Goal: Check status: Check status

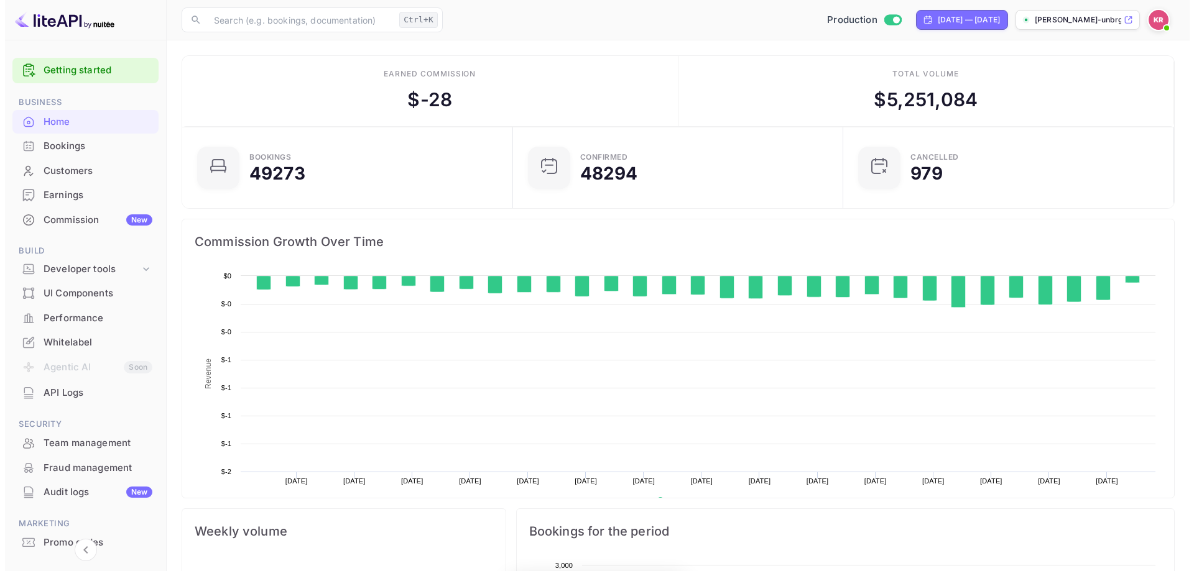
scroll to position [193, 313]
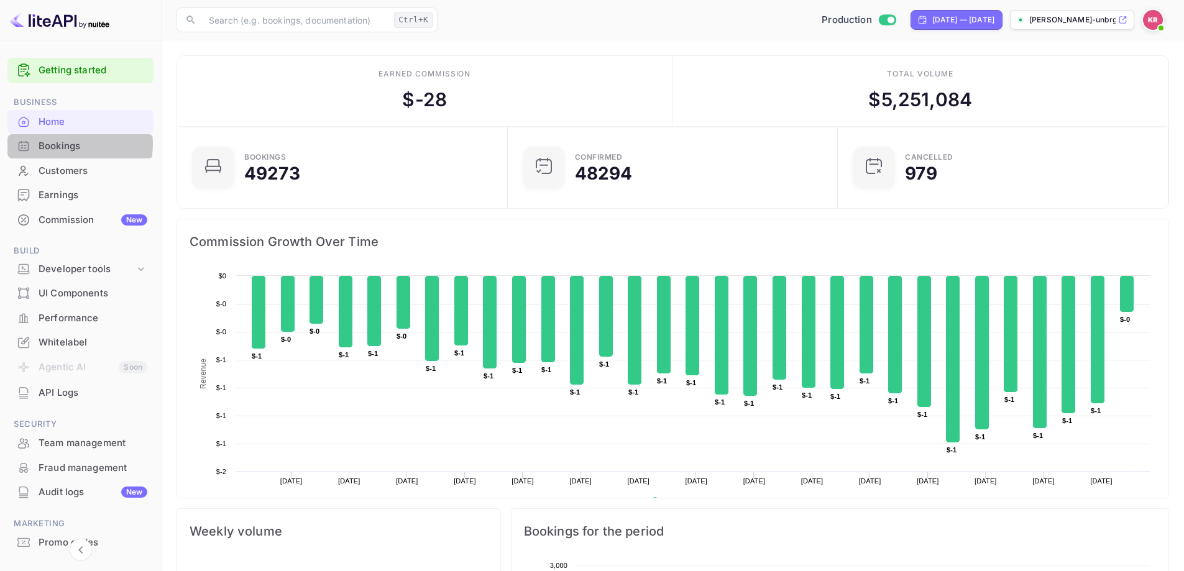
click at [63, 144] on div "Bookings" at bounding box center [93, 146] width 109 height 14
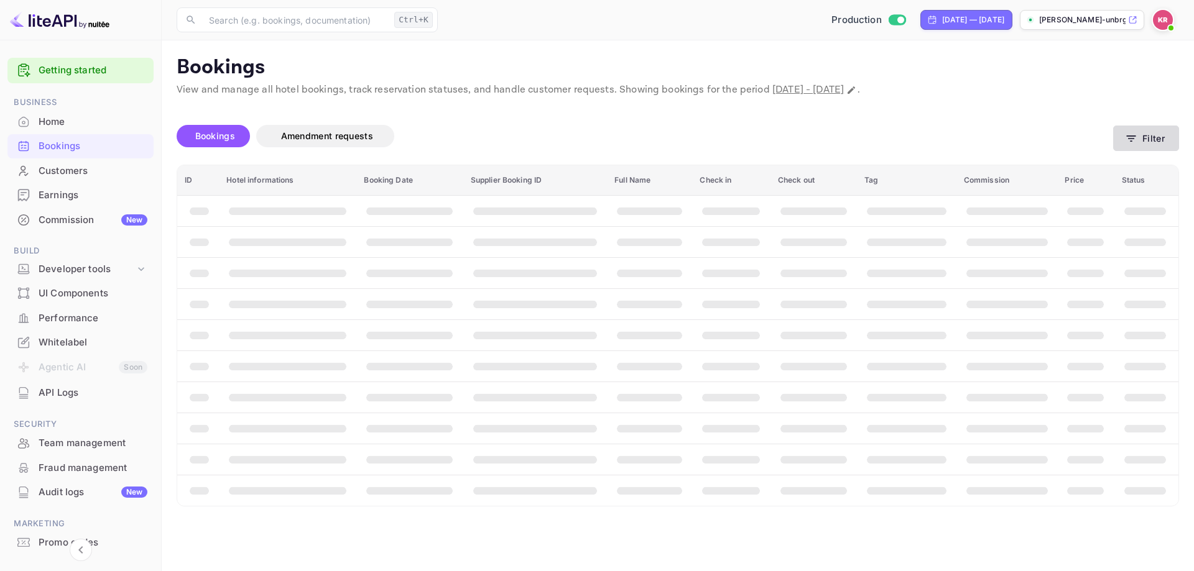
click at [1157, 137] on button "Filter" at bounding box center [1146, 138] width 66 height 25
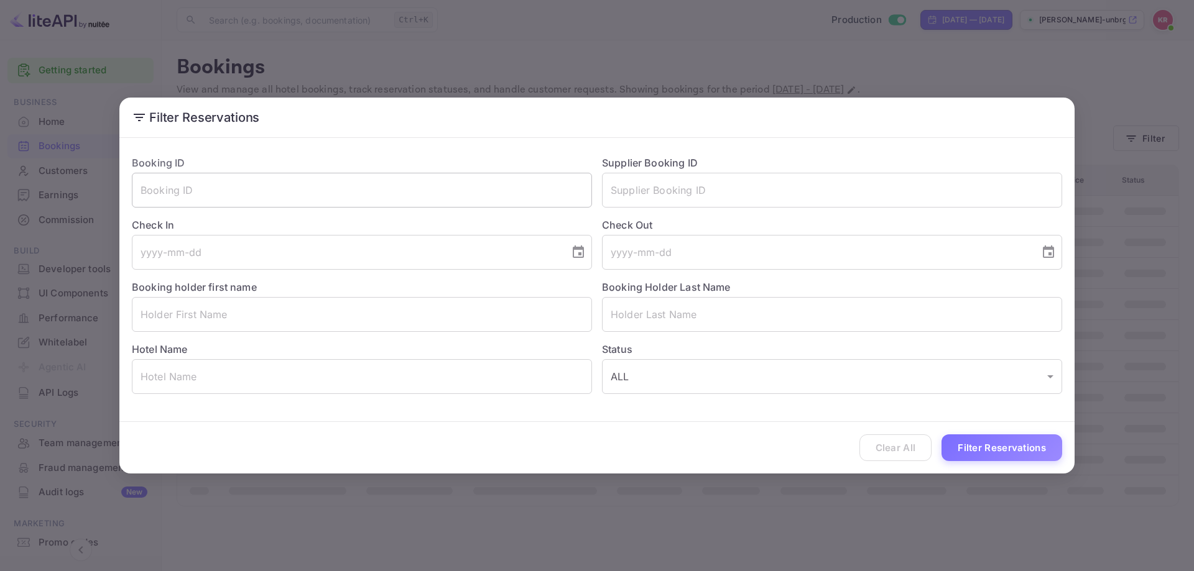
click at [216, 193] on input "text" at bounding box center [362, 190] width 460 height 35
paste input "xV4ngOAPp"
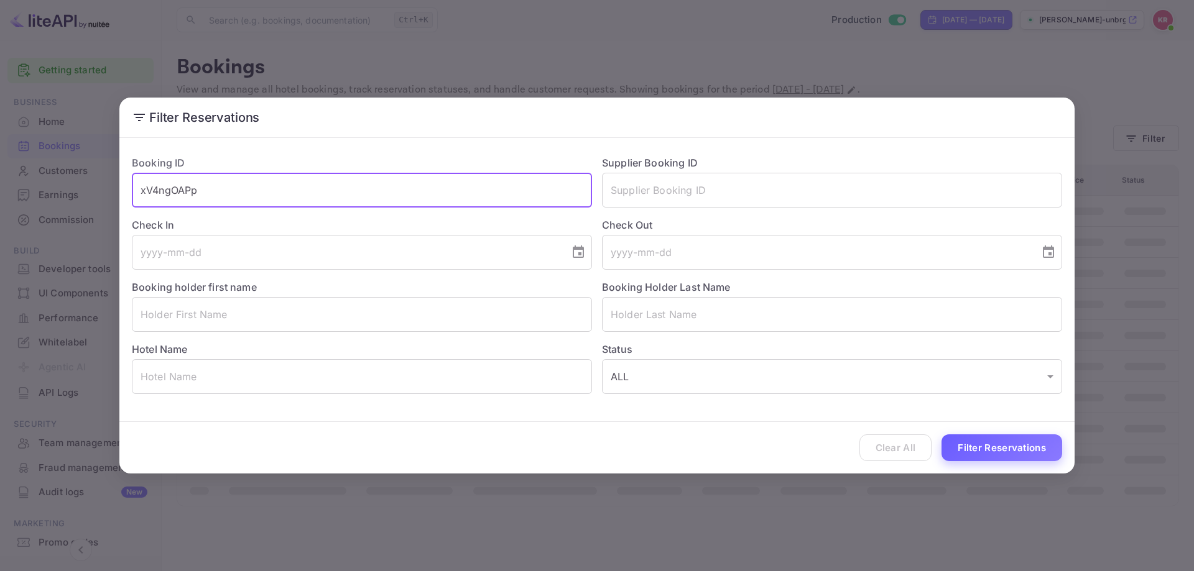
type input "xV4ngOAPp"
click at [1015, 457] on button "Filter Reservations" at bounding box center [1001, 448] width 121 height 27
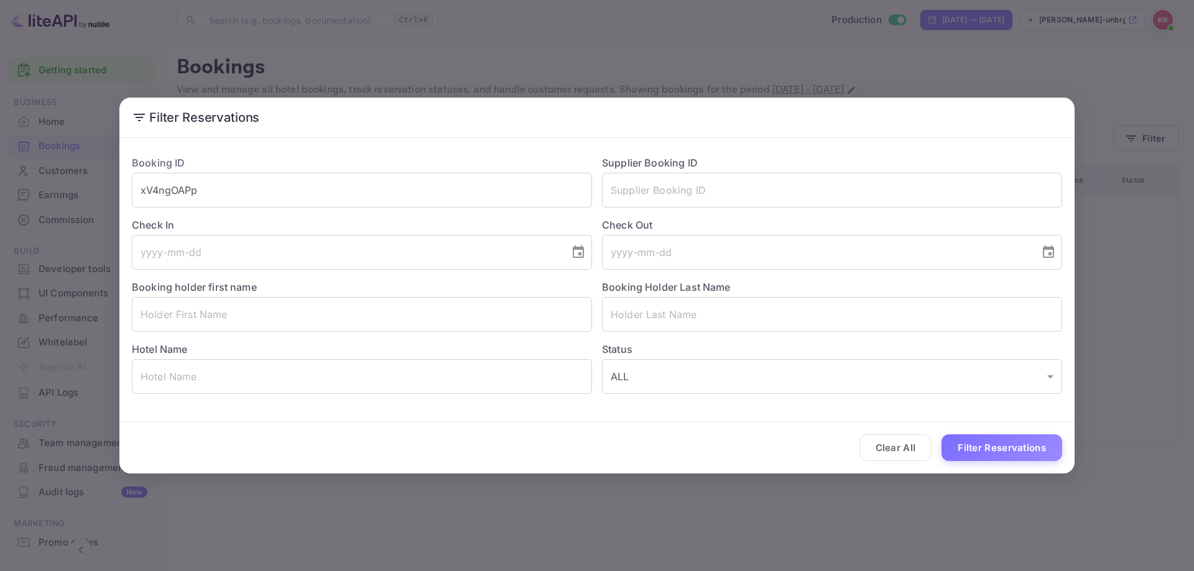
drag, startPoint x: 893, startPoint y: 445, endPoint x: 889, endPoint y: 438, distance: 8.6
click at [893, 445] on button "Clear All" at bounding box center [895, 448] width 73 height 27
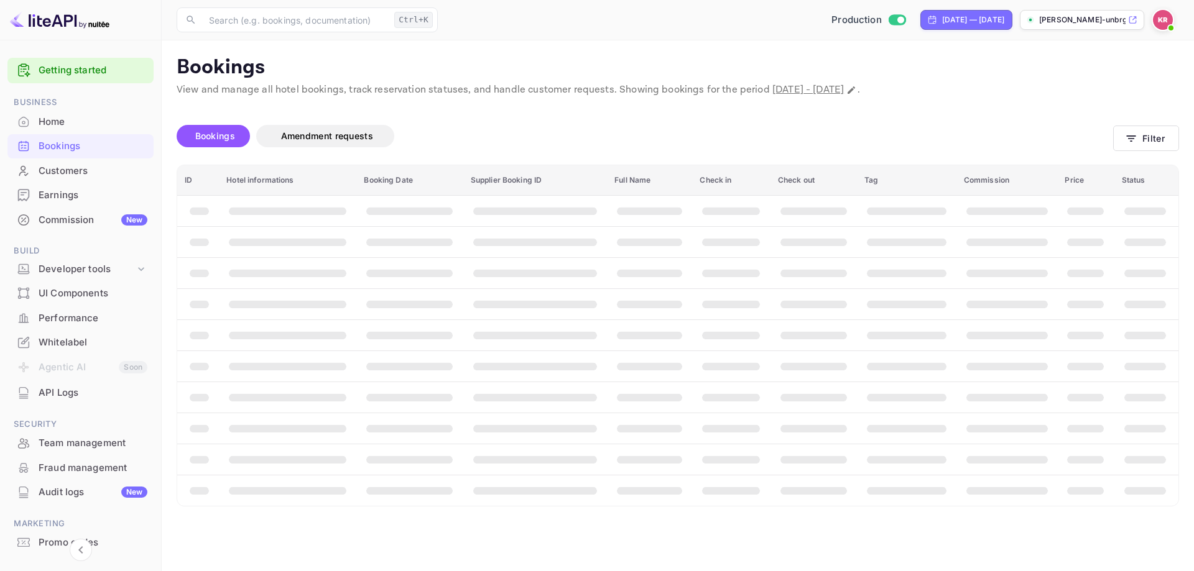
click at [827, 92] on span "[DATE] - [DATE]" at bounding box center [807, 89] width 71 height 13
click at [856, 92] on icon "Change date range" at bounding box center [851, 90] width 10 height 10
select select "8"
select select "2025"
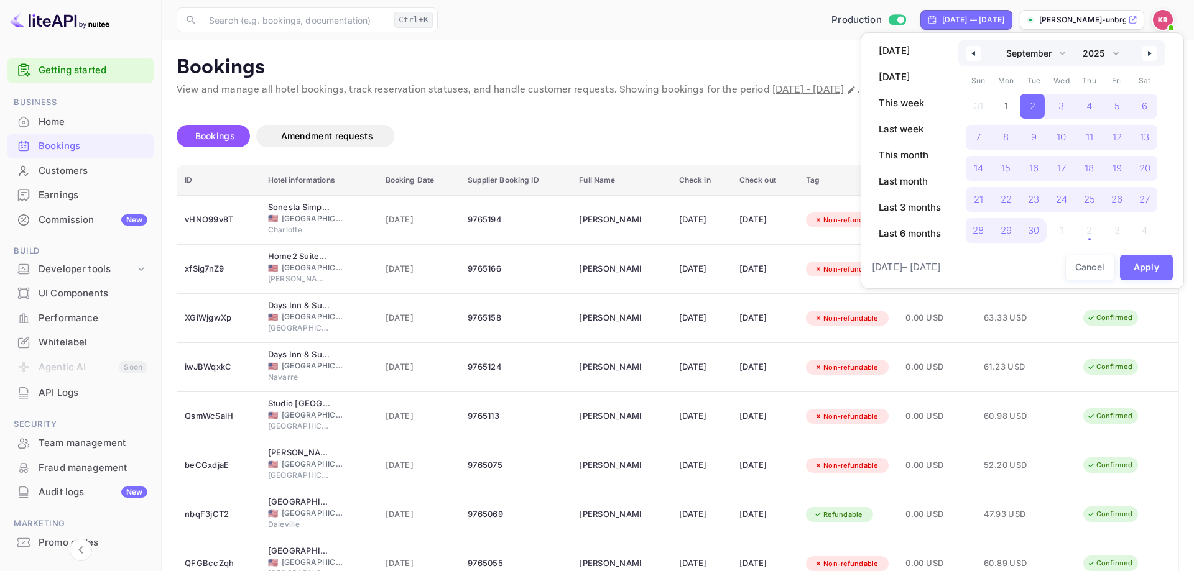
click at [973, 54] on icon "button" at bounding box center [971, 53] width 6 height 5
select select "7"
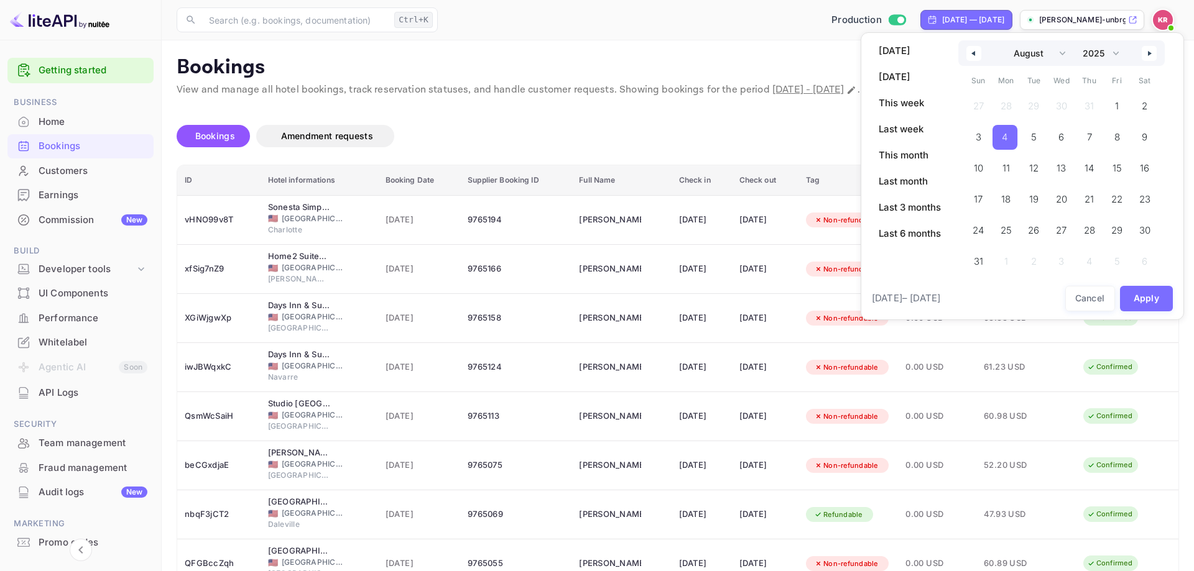
click at [1005, 134] on span "4" at bounding box center [1004, 137] width 6 height 22
click at [1143, 306] on button "Apply" at bounding box center [1146, 298] width 53 height 25
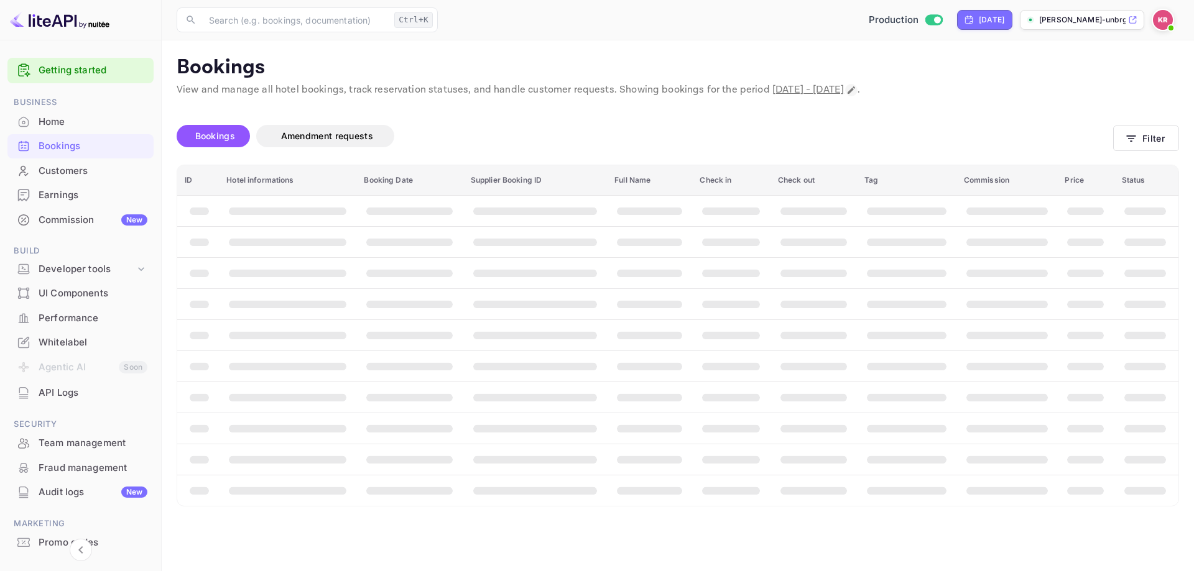
click at [856, 85] on icon "Change date range" at bounding box center [851, 90] width 10 height 10
select select "7"
select select "2025"
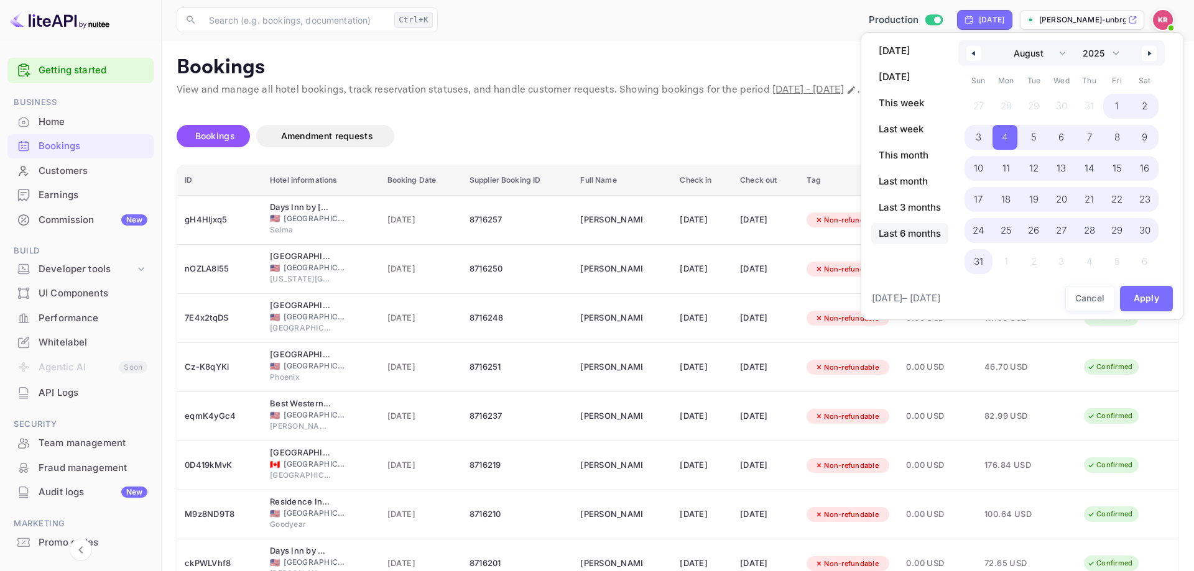
click at [904, 231] on span "Last 6 months" at bounding box center [909, 233] width 77 height 21
select select "3"
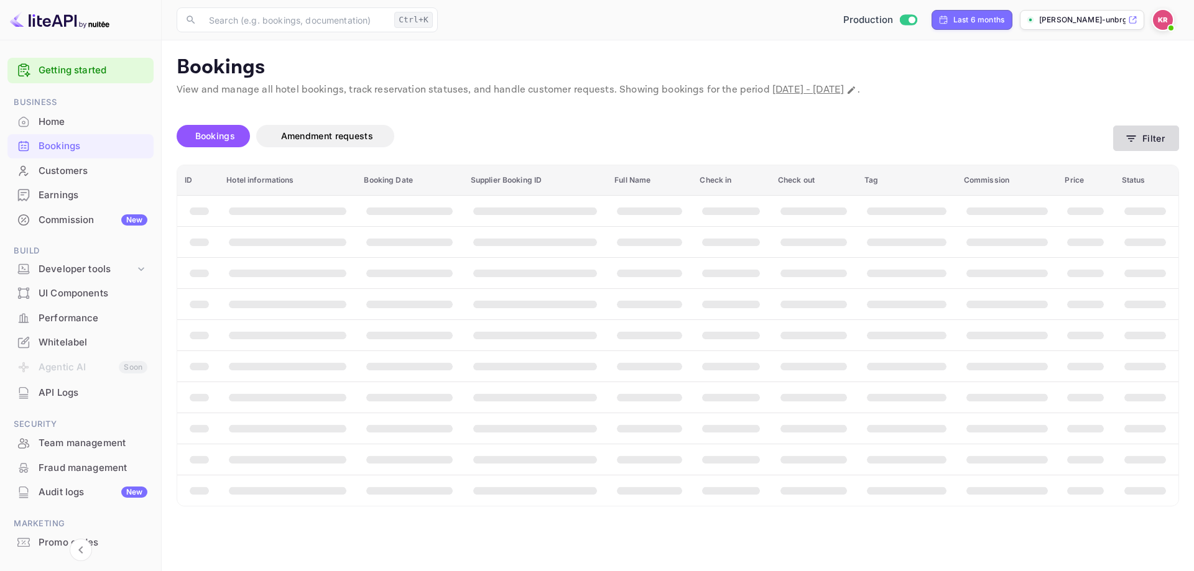
click at [1136, 145] on button "Filter" at bounding box center [1146, 138] width 66 height 25
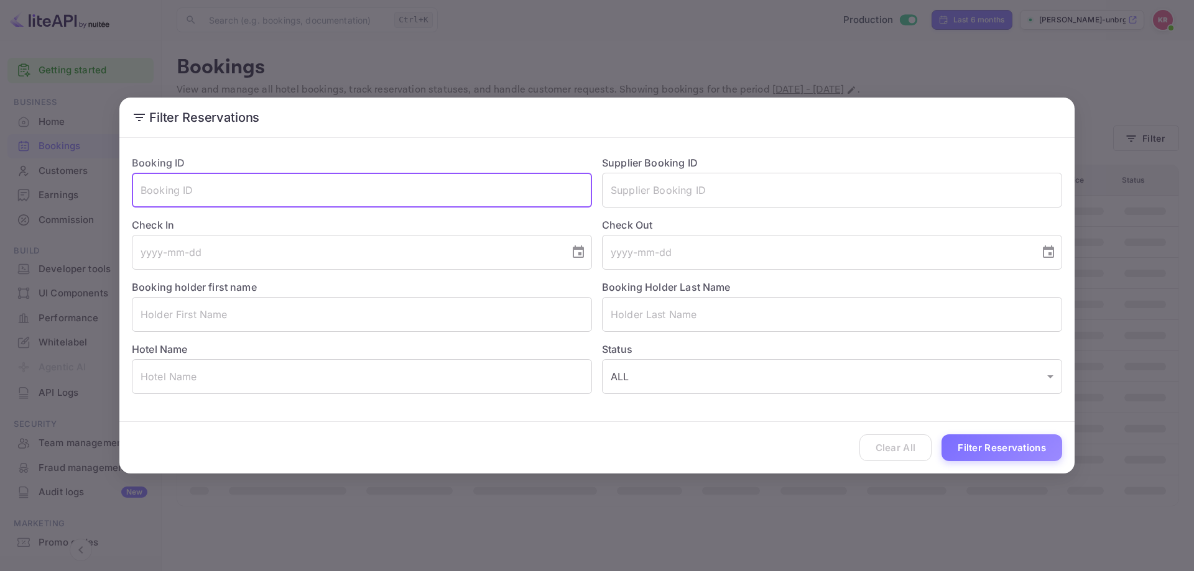
click at [334, 180] on input "text" at bounding box center [362, 190] width 460 height 35
paste input "xV4ngOAPp"
type input "xV4ngOAPp"
click at [995, 446] on button "Filter Reservations" at bounding box center [1001, 448] width 121 height 27
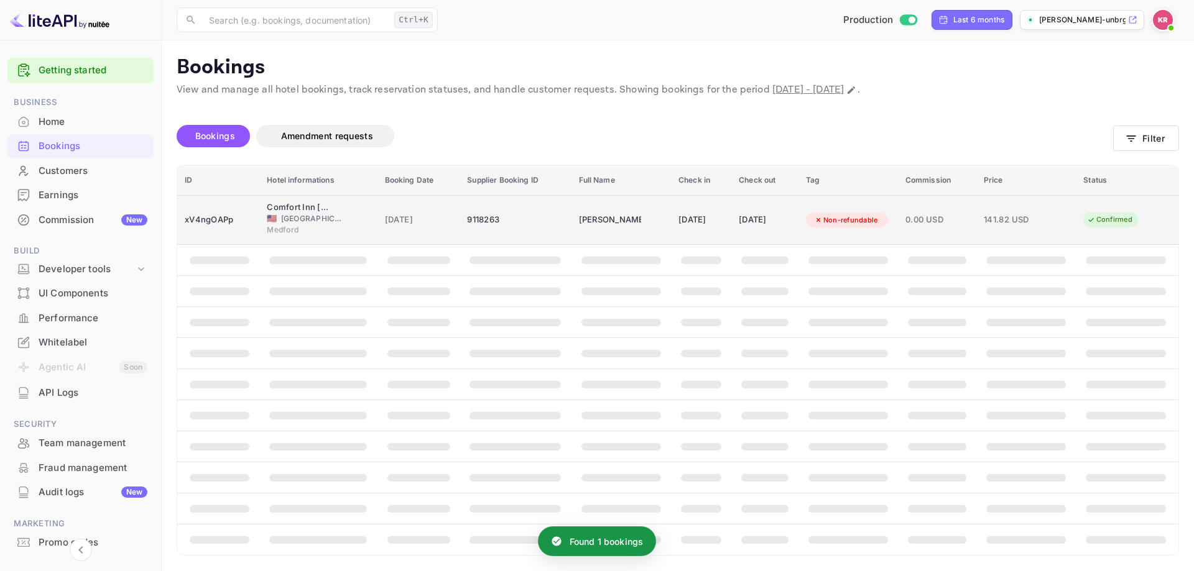
click at [791, 224] on div "[DATE]" at bounding box center [764, 220] width 52 height 20
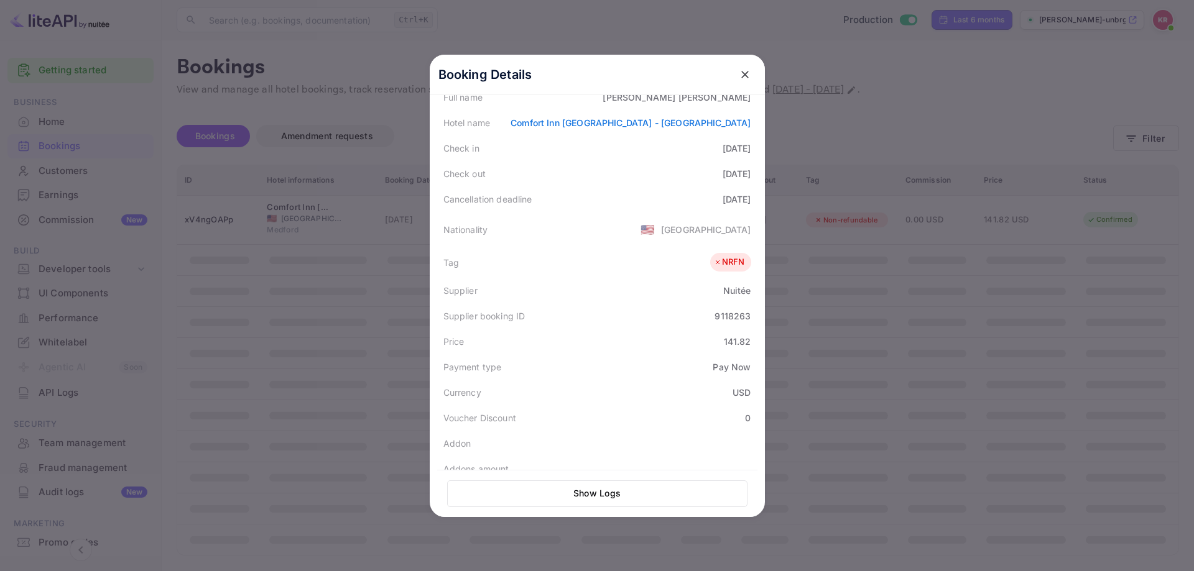
scroll to position [303, 0]
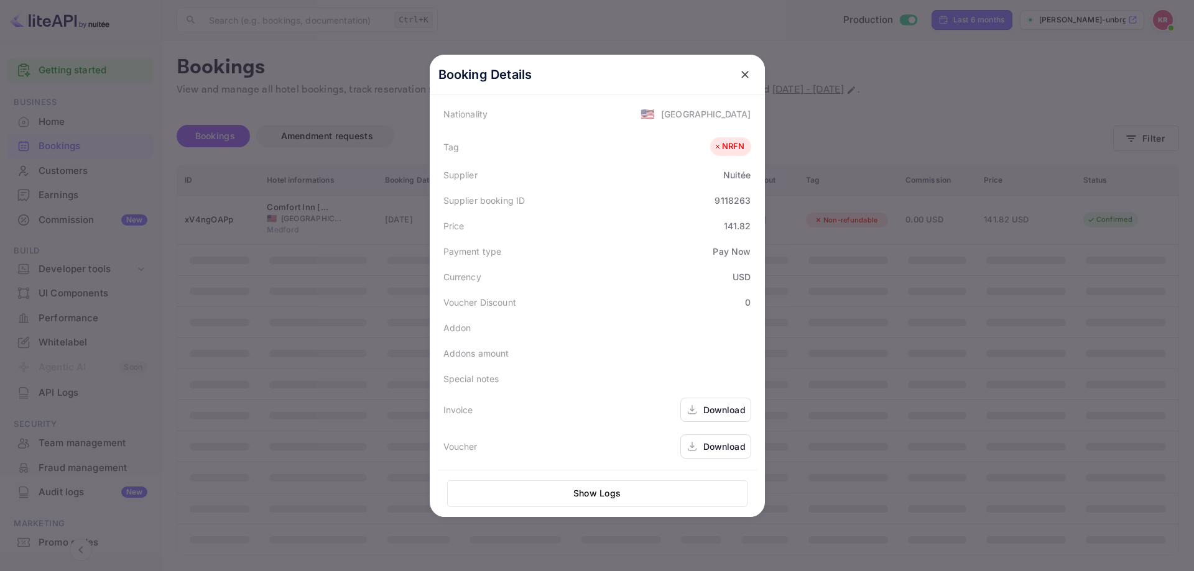
click at [703, 451] on div "Download" at bounding box center [724, 446] width 42 height 13
